Goal: Task Accomplishment & Management: Manage account settings

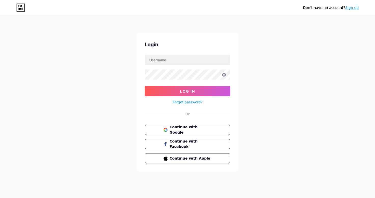
click at [173, 59] on input "text" at bounding box center [187, 60] width 85 height 10
click at [169, 59] on input "text" at bounding box center [187, 60] width 85 height 10
click at [168, 62] on input "text" at bounding box center [187, 60] width 85 height 10
type input "[EMAIL_ADDRESS][DOMAIN_NAME]"
click at [109, 83] on div "Don't have an account? Sign up Login [EMAIL_ADDRESS][DOMAIN_NAME] Log In Forgot…" at bounding box center [187, 94] width 375 height 188
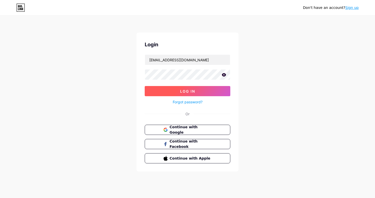
click at [193, 91] on span "Log In" at bounding box center [187, 91] width 15 height 4
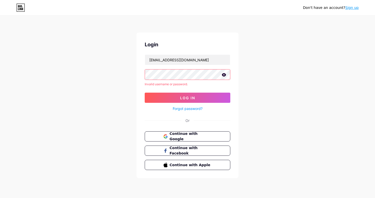
click at [81, 75] on div "Don't have an account? Sign up Login [EMAIL_ADDRESS][DOMAIN_NAME] Invalid usern…" at bounding box center [187, 97] width 375 height 195
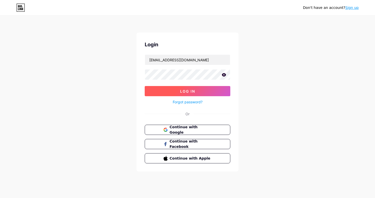
click at [179, 93] on button "Log In" at bounding box center [188, 91] width 86 height 10
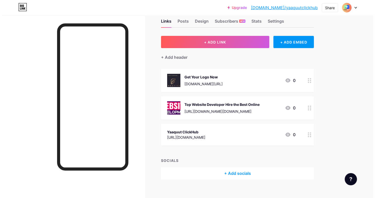
scroll to position [18, 0]
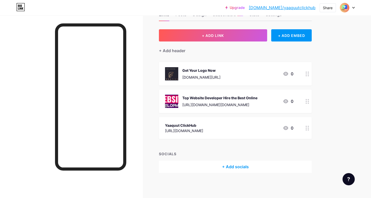
click at [203, 130] on div "[URL][DOMAIN_NAME]" at bounding box center [184, 130] width 38 height 5
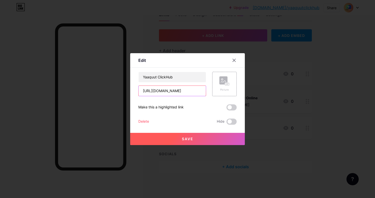
scroll to position [0, 0]
drag, startPoint x: 202, startPoint y: 91, endPoint x: 85, endPoint y: 90, distance: 117.0
click at [85, 90] on div "Edit Content YouTube Play YouTube video without leaving your page. ADD Vimeo Pl…" at bounding box center [187, 99] width 375 height 198
type input "tClickHub"
drag, startPoint x: 105, startPoint y: 93, endPoint x: 68, endPoint y: 90, distance: 37.1
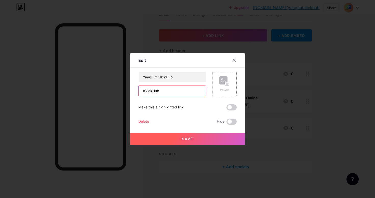
click at [68, 90] on div "Edit Content YouTube Play YouTube video without leaving your page. ADD Vimeo Pl…" at bounding box center [187, 99] width 375 height 198
paste input "[URL][DOMAIN_NAME]"
type input "[URL][DOMAIN_NAME]"
click at [193, 143] on button "Save" at bounding box center [187, 139] width 115 height 12
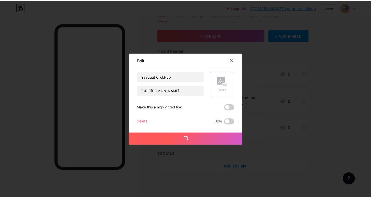
scroll to position [0, 0]
